Goal: Task Accomplishment & Management: Manage account settings

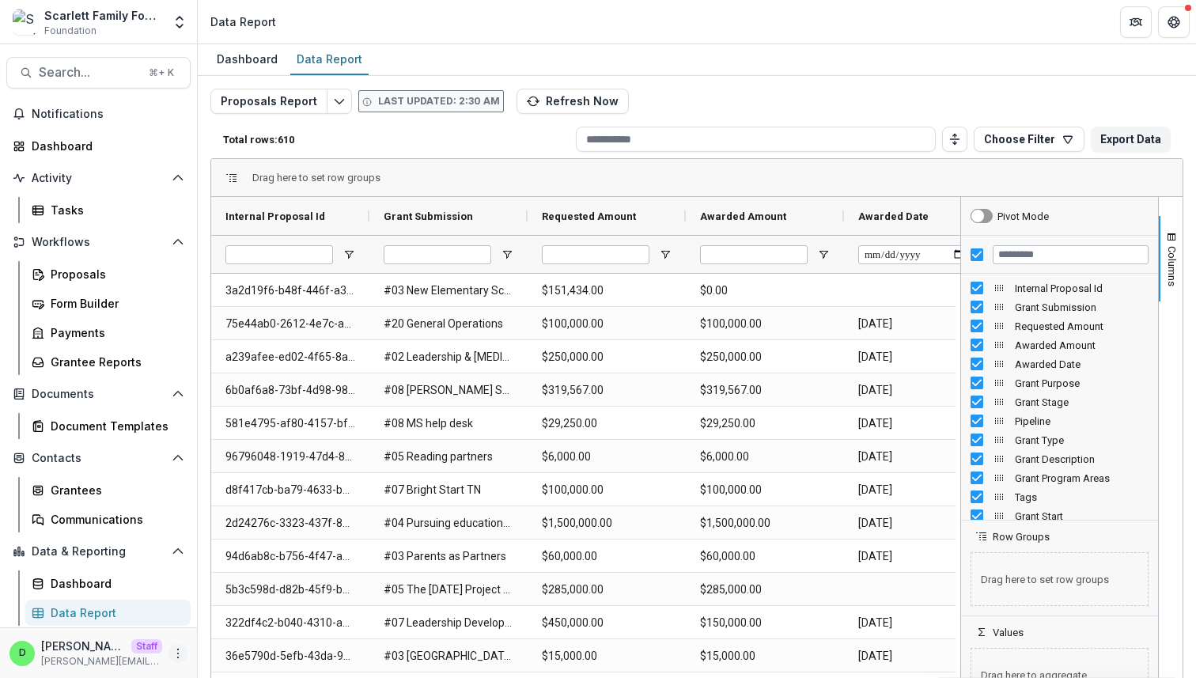
click at [176, 650] on icon "More" at bounding box center [178, 653] width 13 height 13
click at [237, 617] on link "User Settings" at bounding box center [282, 620] width 169 height 26
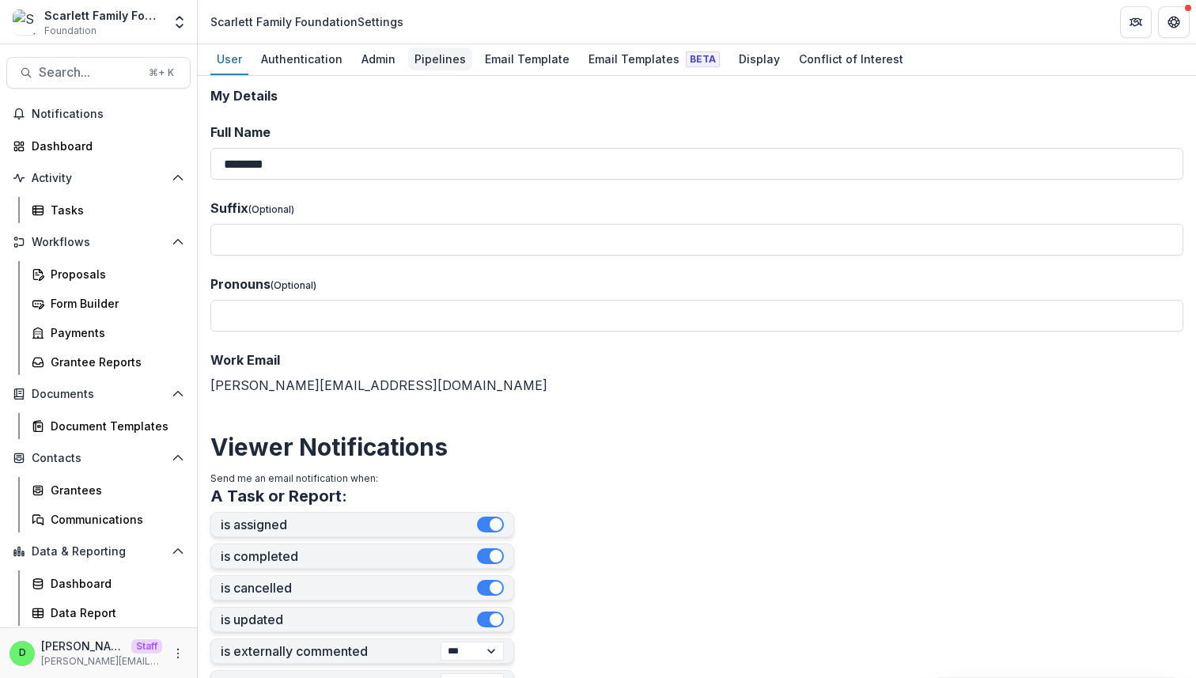
click at [430, 62] on div "Pipelines" at bounding box center [440, 58] width 64 height 23
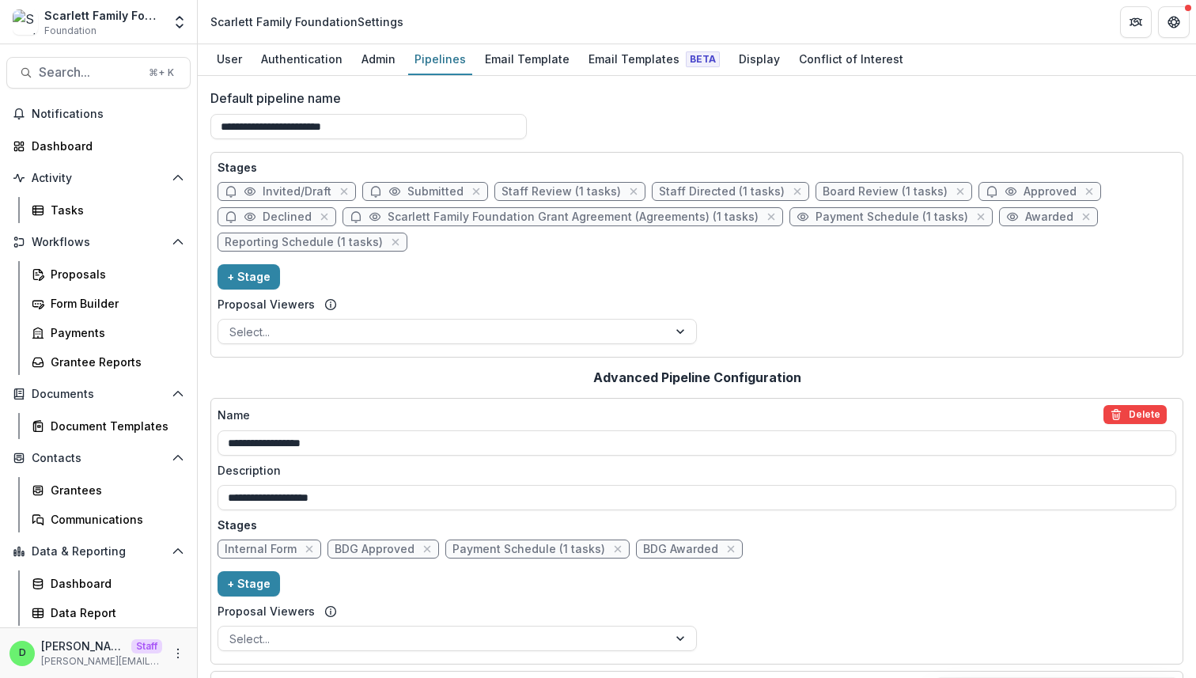
click at [849, 191] on span "Board Review (1 tasks)" at bounding box center [885, 191] width 125 height 13
select select "******"
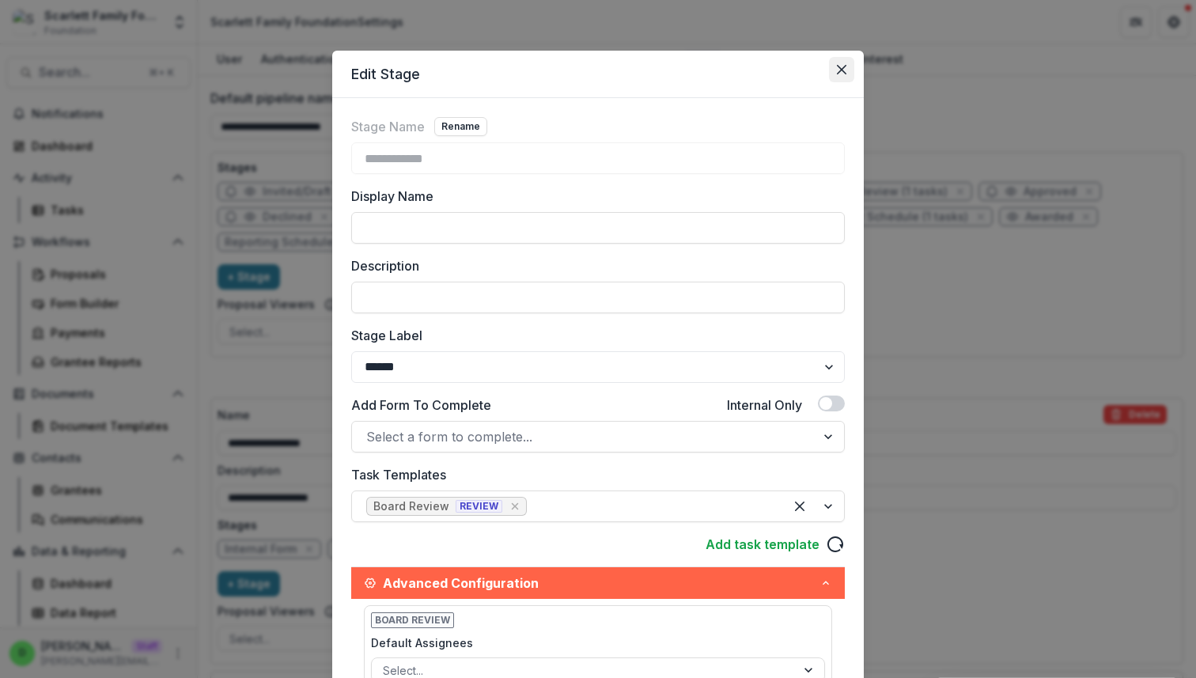
click at [837, 72] on icon "Close" at bounding box center [841, 69] width 9 height 9
